Goal: Information Seeking & Learning: Learn about a topic

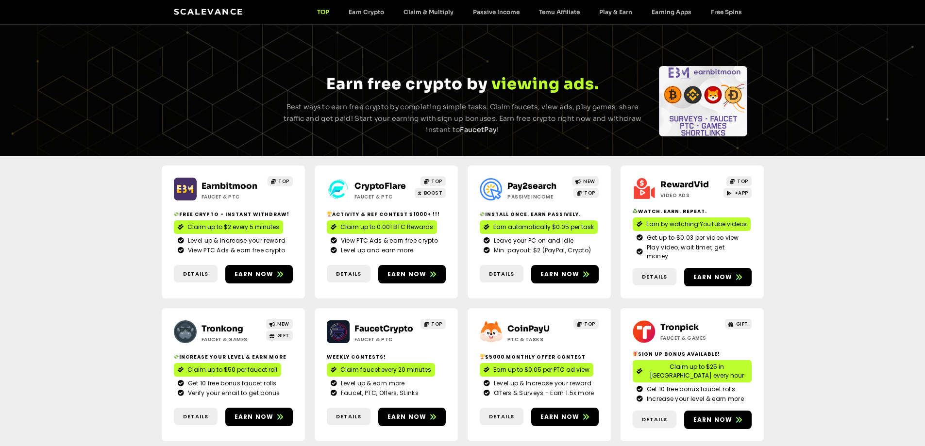
click at [224, 217] on div "Free crypto - Instant withdraw! Claim up to $2 every 5 minutes Level up & Incre…" at bounding box center [233, 234] width 119 height 47
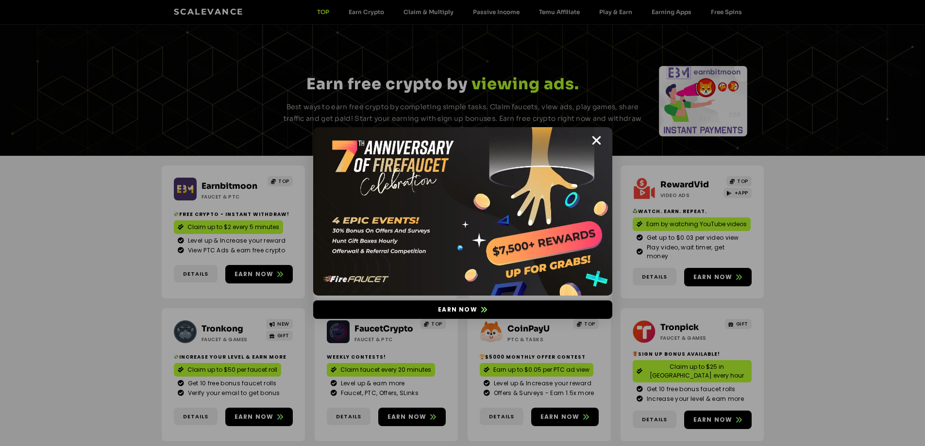
scroll to position [97, 0]
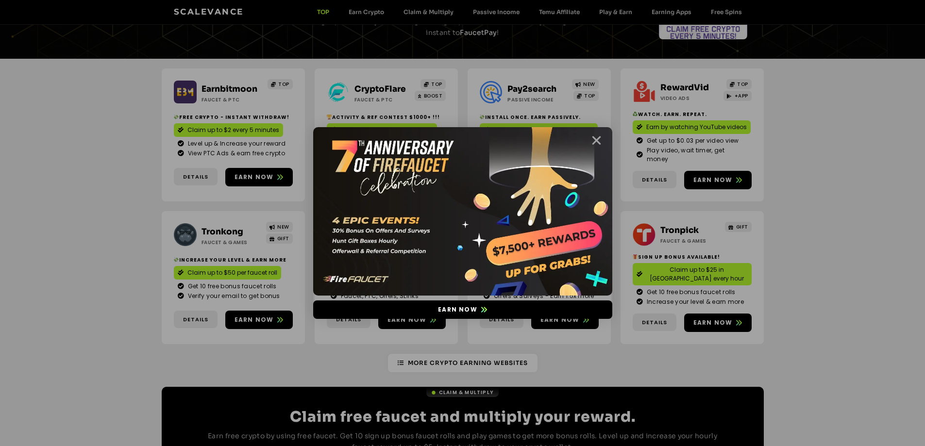
click at [596, 136] on icon "Close" at bounding box center [596, 140] width 12 height 12
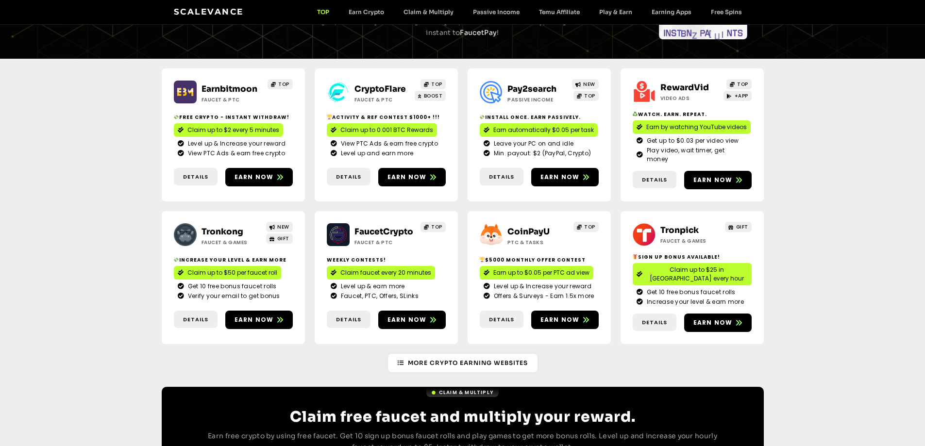
click at [218, 227] on link "Tronkong" at bounding box center [222, 232] width 42 height 10
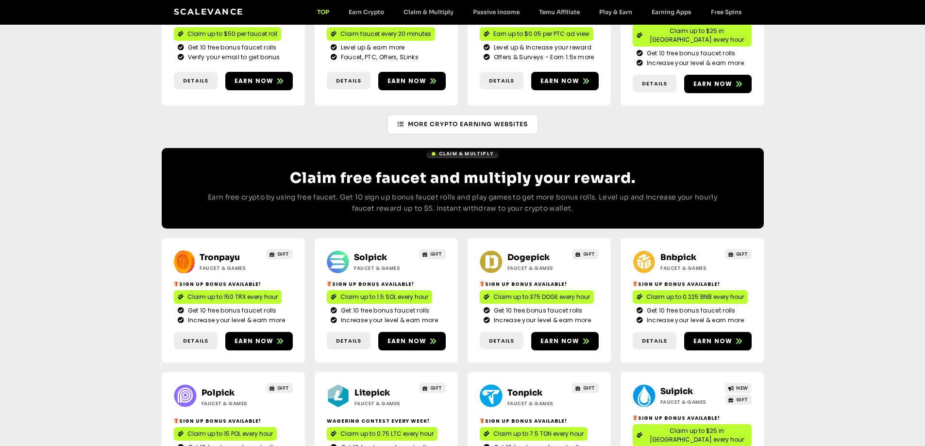
scroll to position [388, 0]
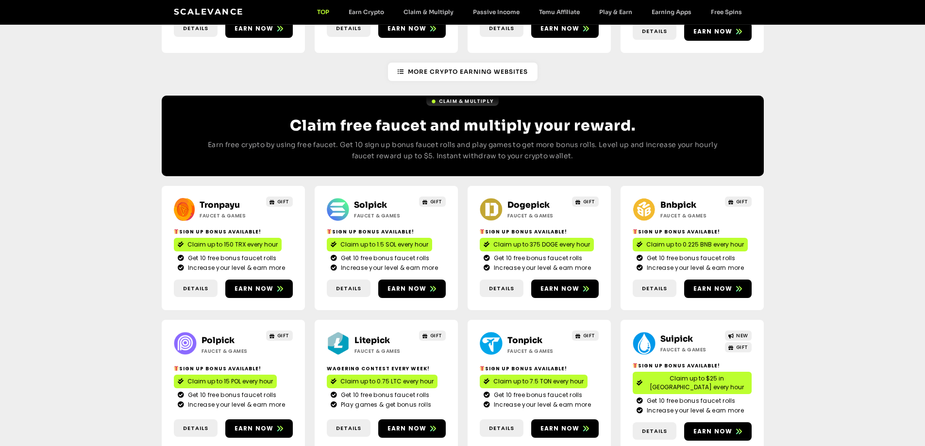
click at [373, 200] on link "Solpick" at bounding box center [370, 205] width 33 height 10
click at [519, 200] on link "Dogepick" at bounding box center [528, 205] width 42 height 10
click at [679, 200] on link "Bnbpick" at bounding box center [678, 205] width 36 height 10
click at [222, 335] on link "Polpick" at bounding box center [217, 340] width 33 height 10
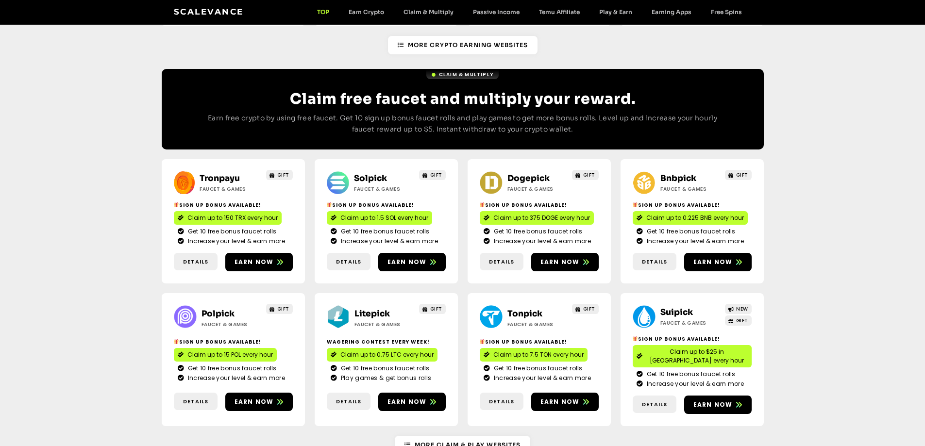
scroll to position [437, 0]
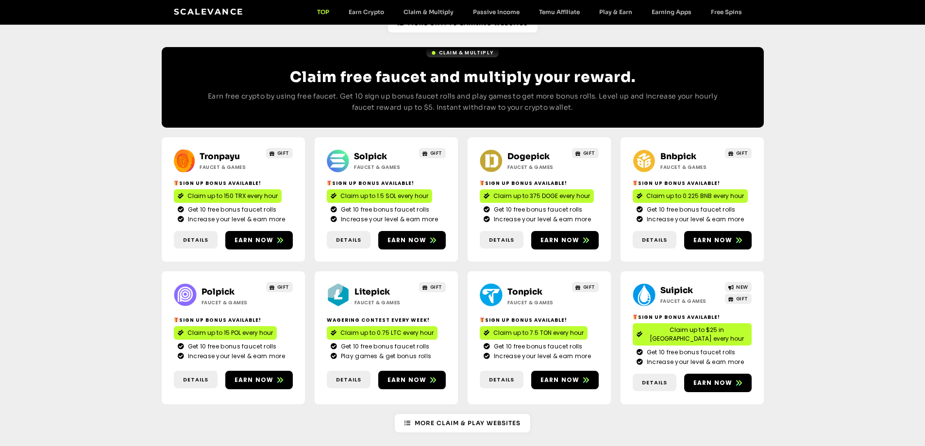
click at [368, 287] on link "Litepick" at bounding box center [371, 292] width 35 height 10
click at [673, 285] on link "Suipick" at bounding box center [676, 290] width 33 height 10
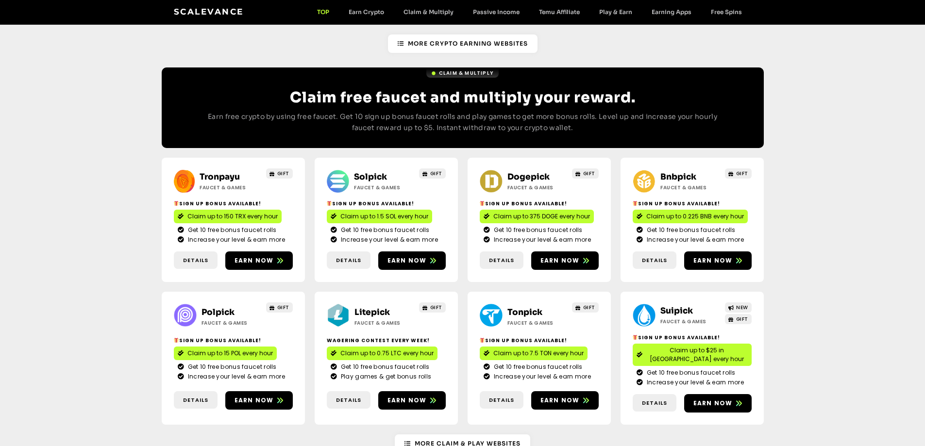
scroll to position [388, 0]
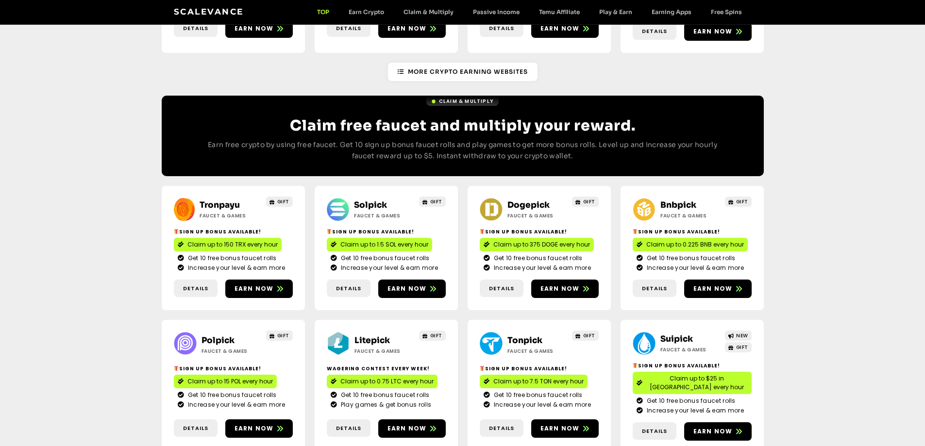
click at [674, 200] on link "Bnbpick" at bounding box center [678, 205] width 36 height 10
click at [538, 200] on link "Dogepick" at bounding box center [528, 205] width 42 height 10
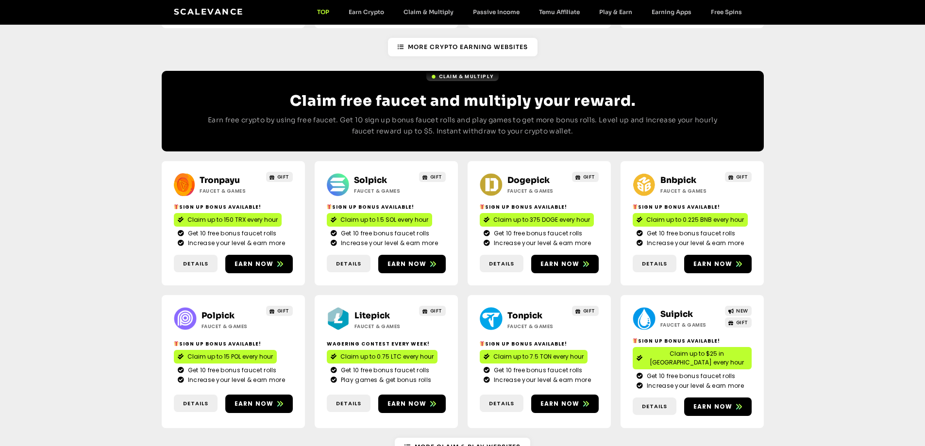
scroll to position [534, 0]
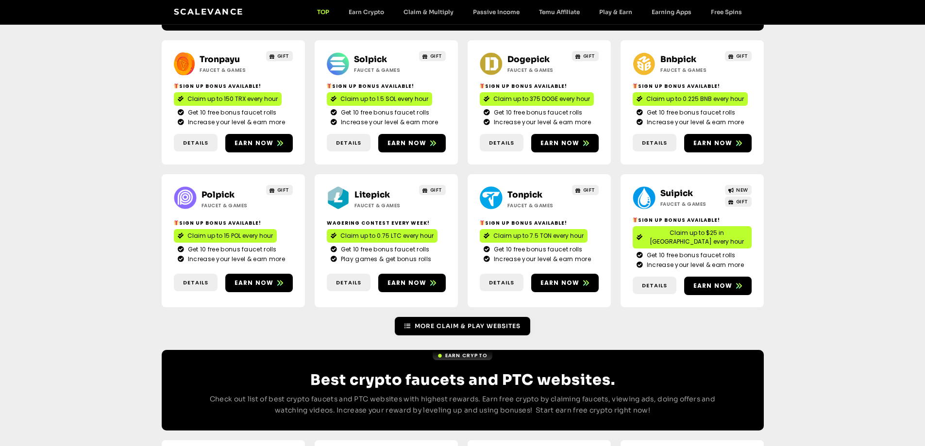
click at [419, 317] on link "More Claim & Play Websites" at bounding box center [462, 326] width 135 height 18
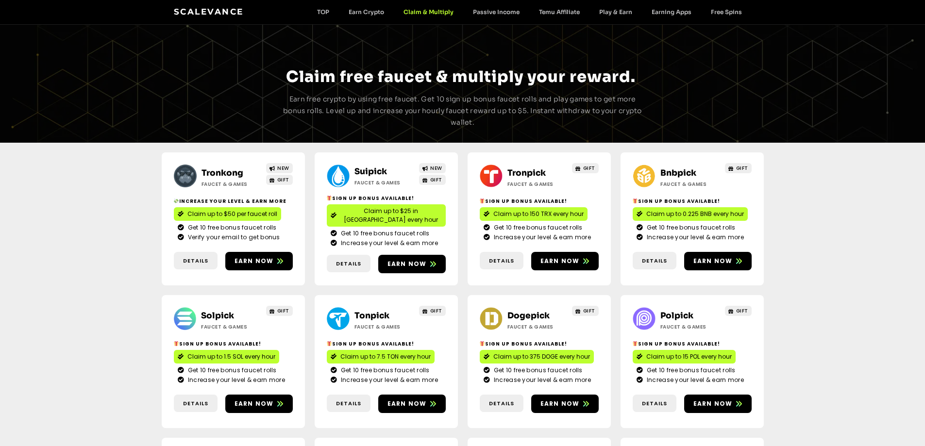
scroll to position [194, 0]
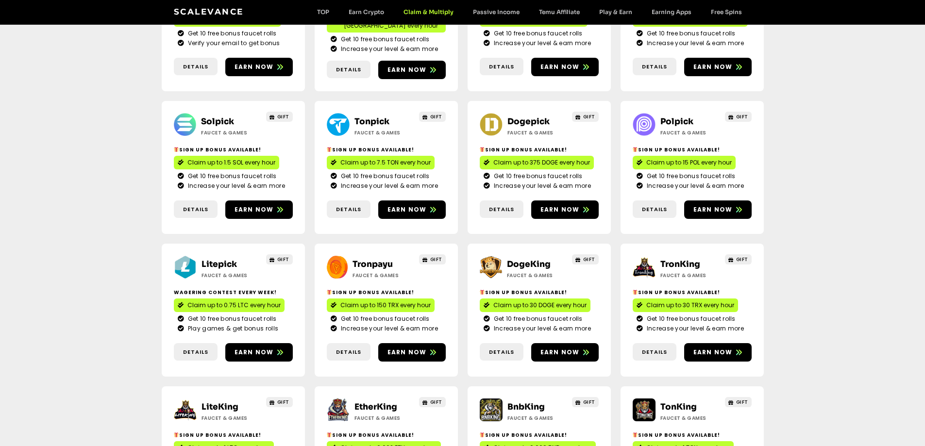
click at [224, 259] on link "Litepick" at bounding box center [218, 264] width 35 height 10
click at [532, 259] on link "DogeKing" at bounding box center [529, 264] width 44 height 10
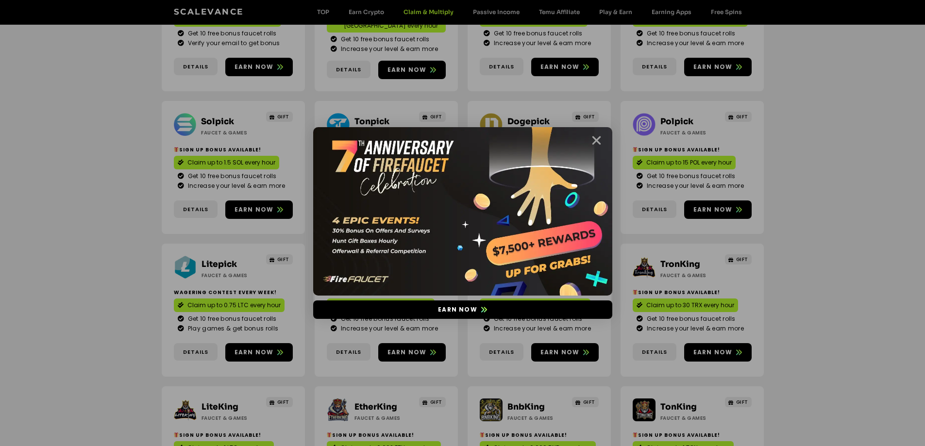
click at [598, 140] on icon "Close" at bounding box center [596, 140] width 12 height 12
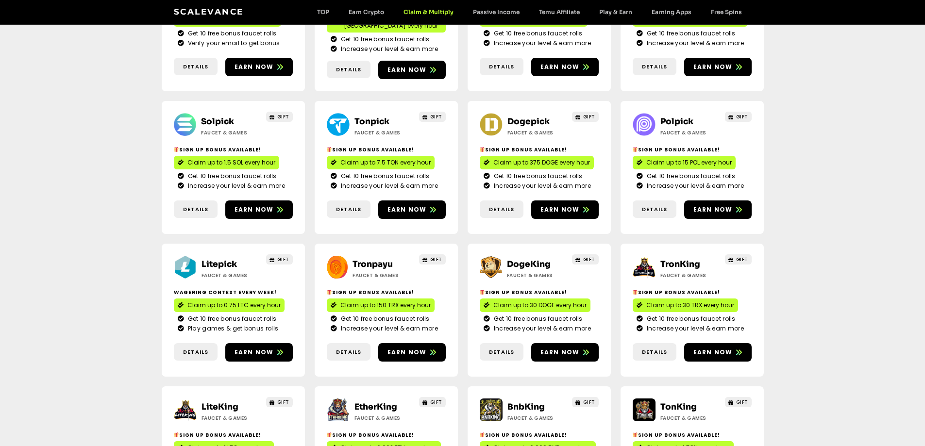
click at [687, 259] on link "TronKing" at bounding box center [680, 264] width 40 height 10
click at [221, 402] on link "LiteKing" at bounding box center [219, 407] width 37 height 10
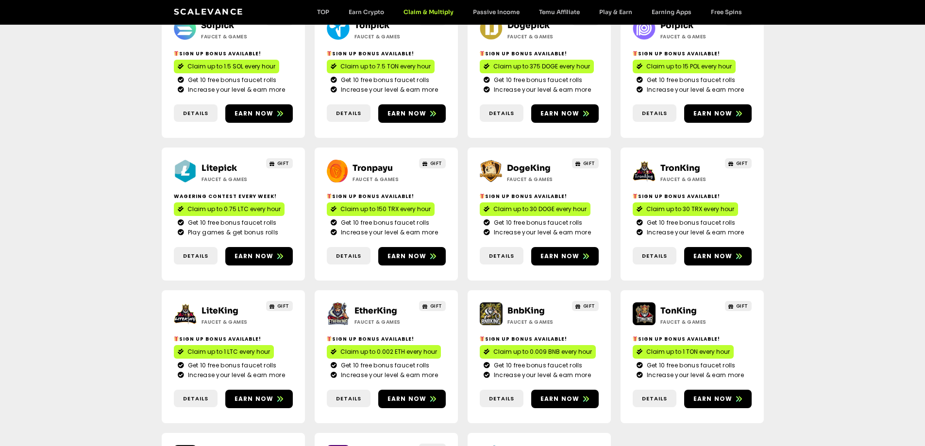
scroll to position [291, 0]
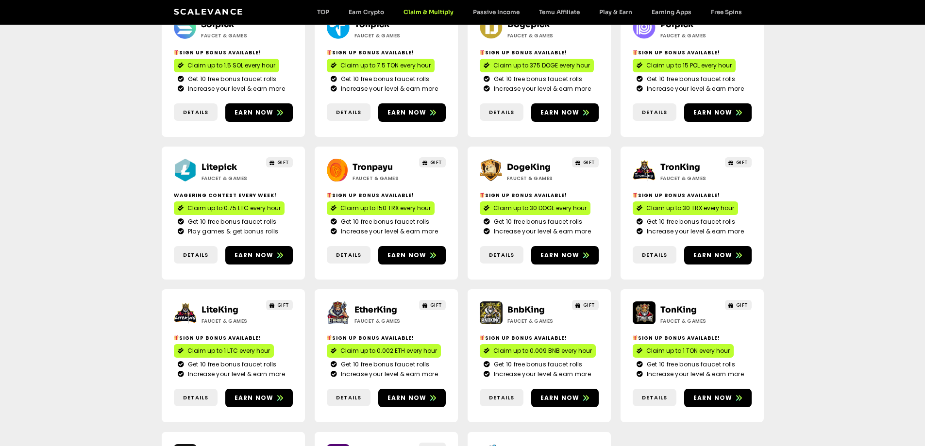
click at [673, 162] on link "TronKing" at bounding box center [680, 167] width 40 height 10
click at [219, 305] on link "LiteKing" at bounding box center [219, 310] width 37 height 10
click at [374, 305] on link "EtherKing" at bounding box center [375, 310] width 43 height 10
click at [519, 305] on link "BnbKing" at bounding box center [525, 310] width 37 height 10
click at [672, 305] on link "TonKing" at bounding box center [678, 310] width 36 height 10
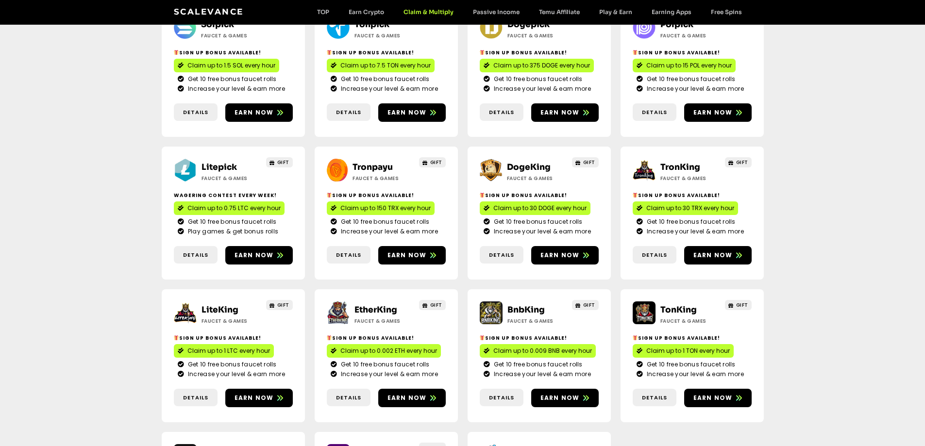
click at [682, 305] on link "TonKing" at bounding box center [678, 310] width 36 height 10
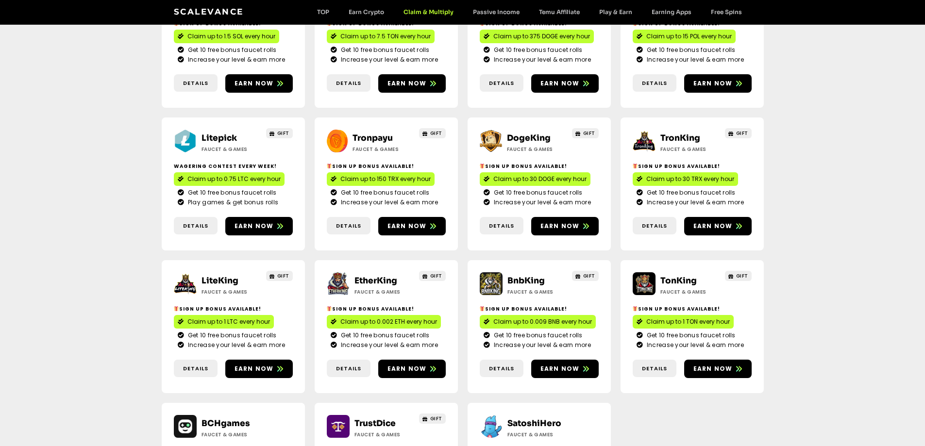
scroll to position [486, 0]
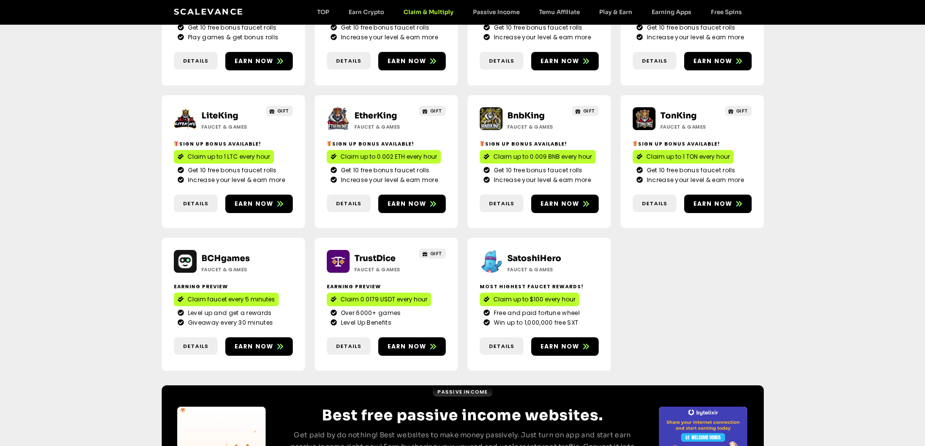
click at [375, 253] on link "TrustDice" at bounding box center [374, 258] width 41 height 10
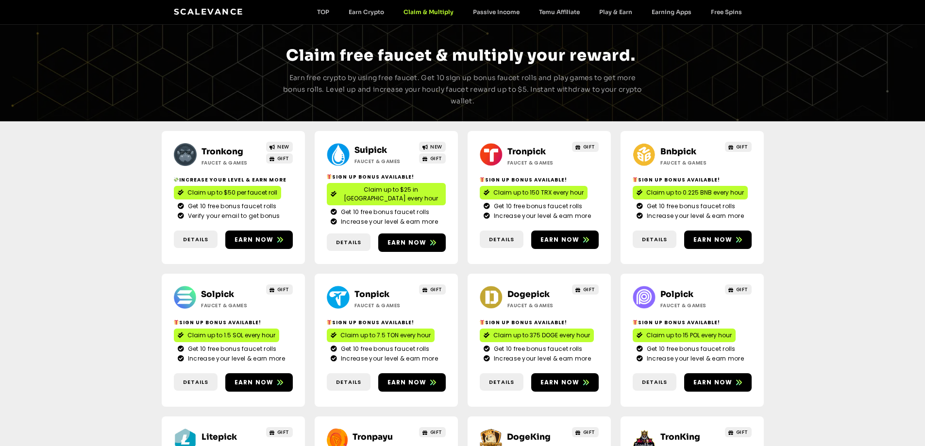
scroll to position [0, 0]
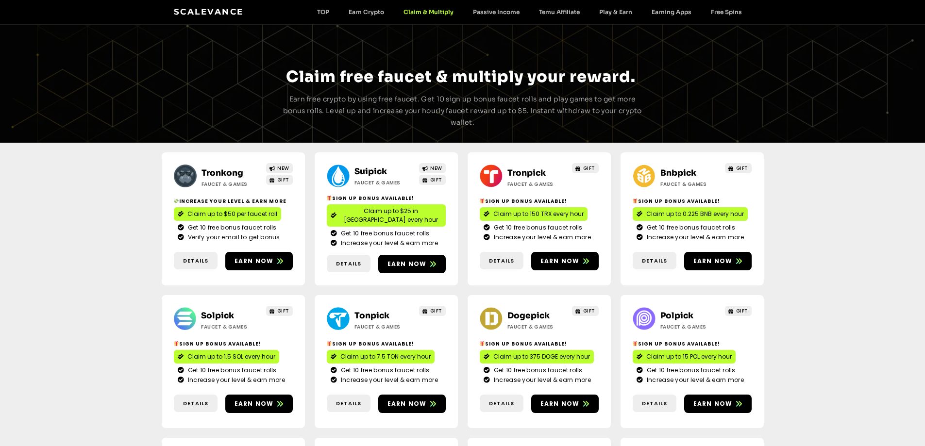
click at [187, 3] on div "Scalevance TOP Earn Crypto Claim & Multiply Passive Income Temu Affiliate Play …" at bounding box center [463, 12] width 602 height 24
click at [188, 9] on link "Scalevance" at bounding box center [209, 12] width 70 height 10
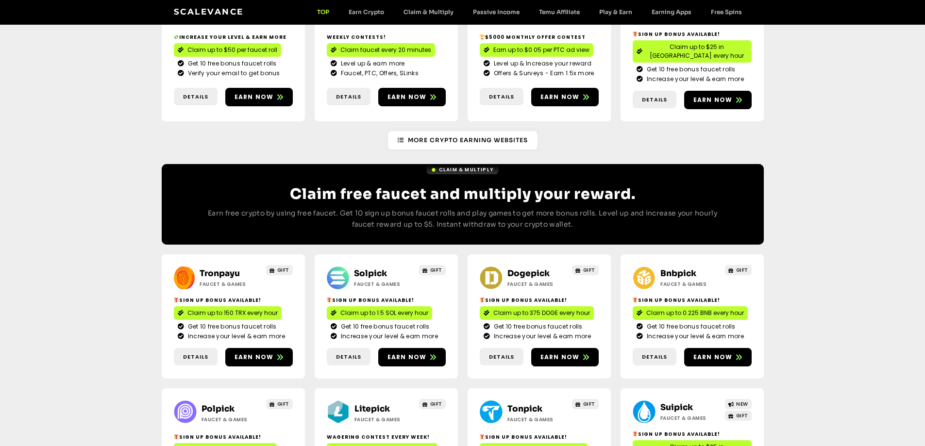
scroll to position [243, 0]
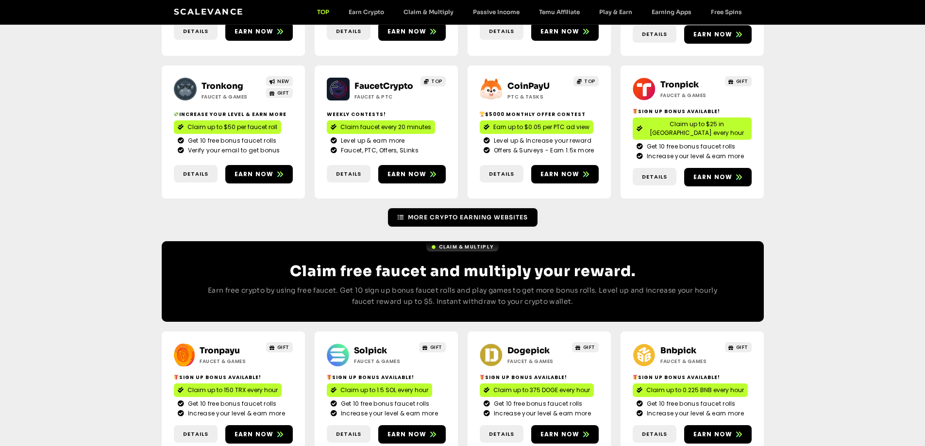
click at [435, 213] on span "More Crypto Earning Websites" at bounding box center [468, 217] width 120 height 9
click at [449, 213] on span "More Crypto Earning Websites" at bounding box center [468, 217] width 120 height 9
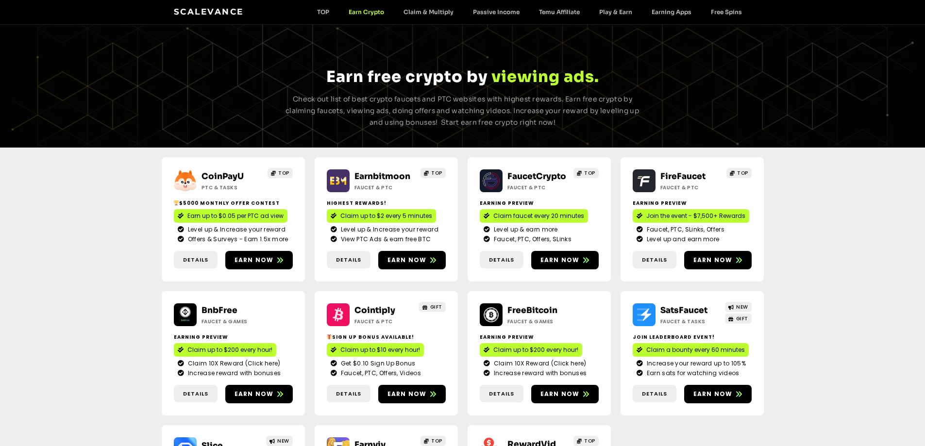
scroll to position [49, 0]
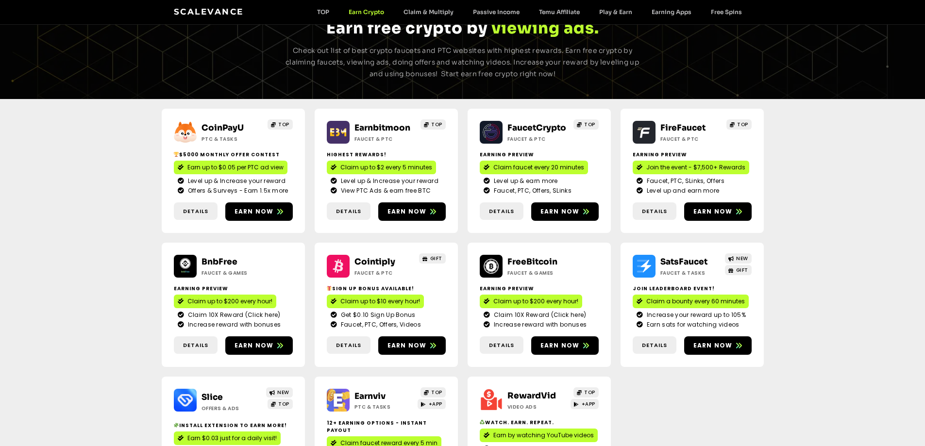
click at [677, 125] on link "FireFaucet" at bounding box center [682, 128] width 45 height 10
